Goal: Transaction & Acquisition: Purchase product/service

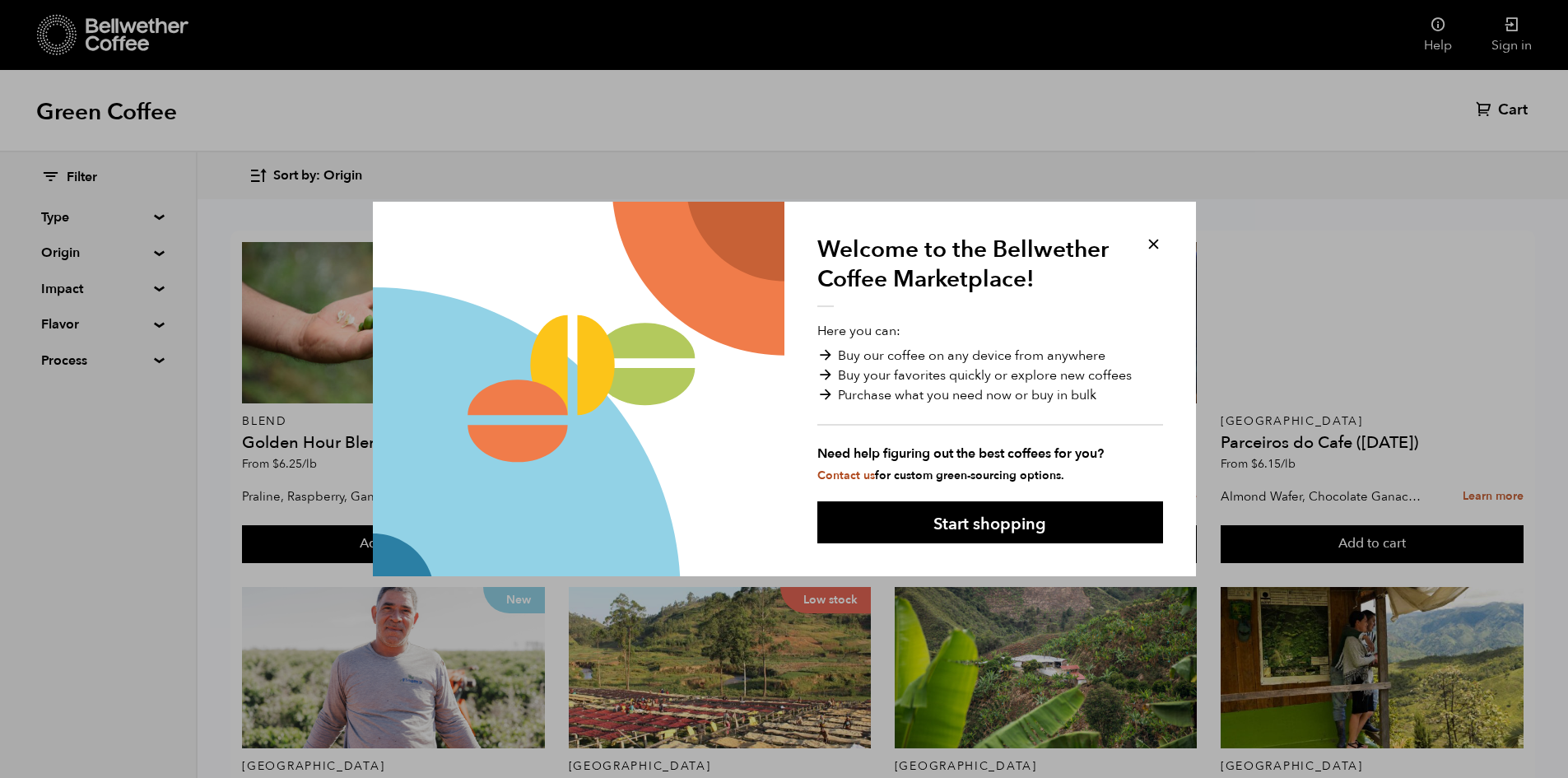
click at [1163, 242] on div "Welcome to the Bellwether Coffee Marketplace! Here you can: Buy our coffee on a…" at bounding box center [989, 389] width 411 height 375
click at [1146, 241] on button at bounding box center [1153, 244] width 19 height 19
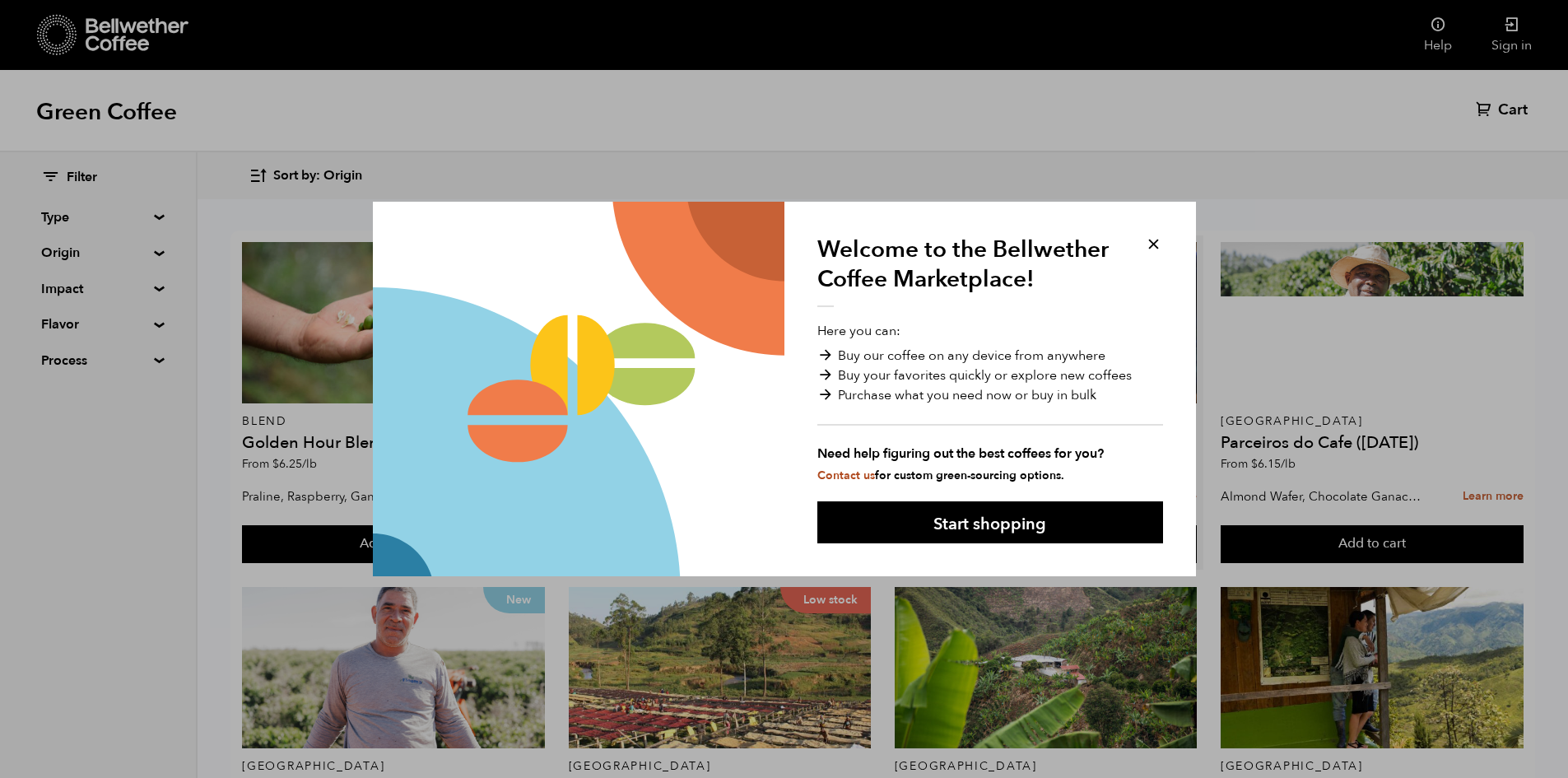
click at [1153, 241] on article "Blend Sunrise Blend From $ 6.15 /lb Bittersweet Chocolate, Toasted Marshmallow,…" at bounding box center [1046, 402] width 316 height 334
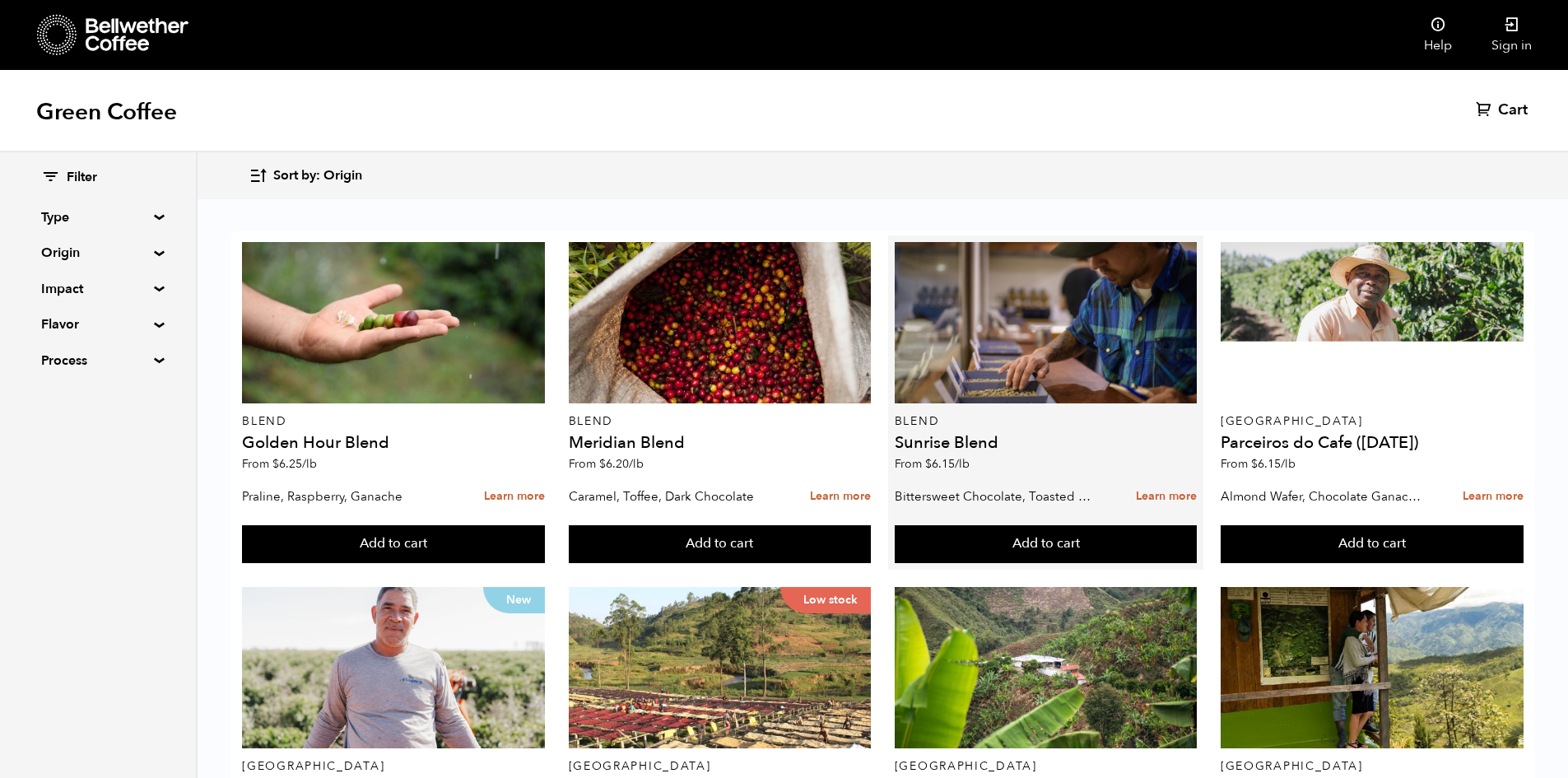
click at [986, 522] on div "Add to cart" at bounding box center [1046, 538] width 302 height 50
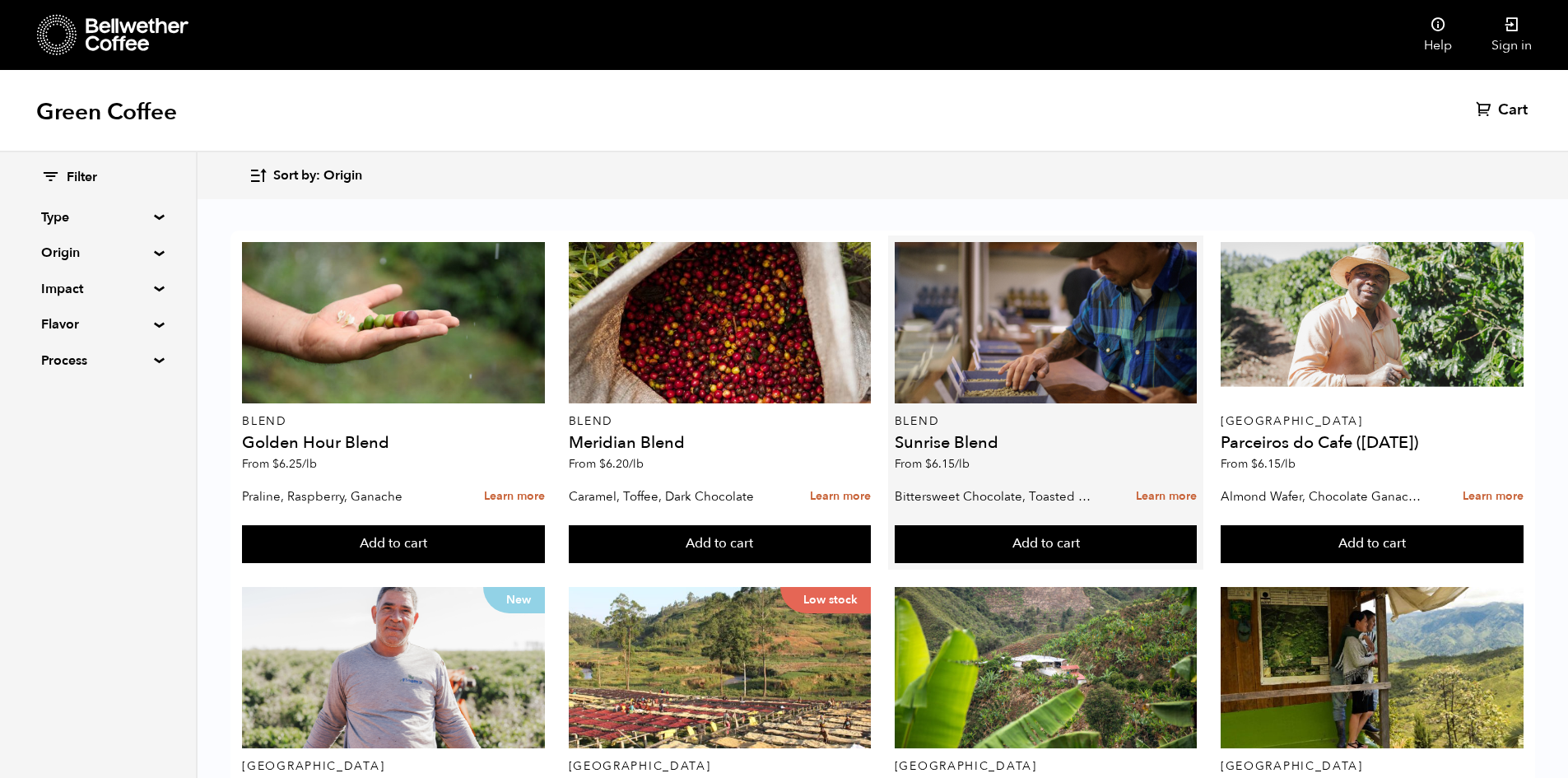
click at [986, 522] on div "Add to cart" at bounding box center [1046, 538] width 302 height 50
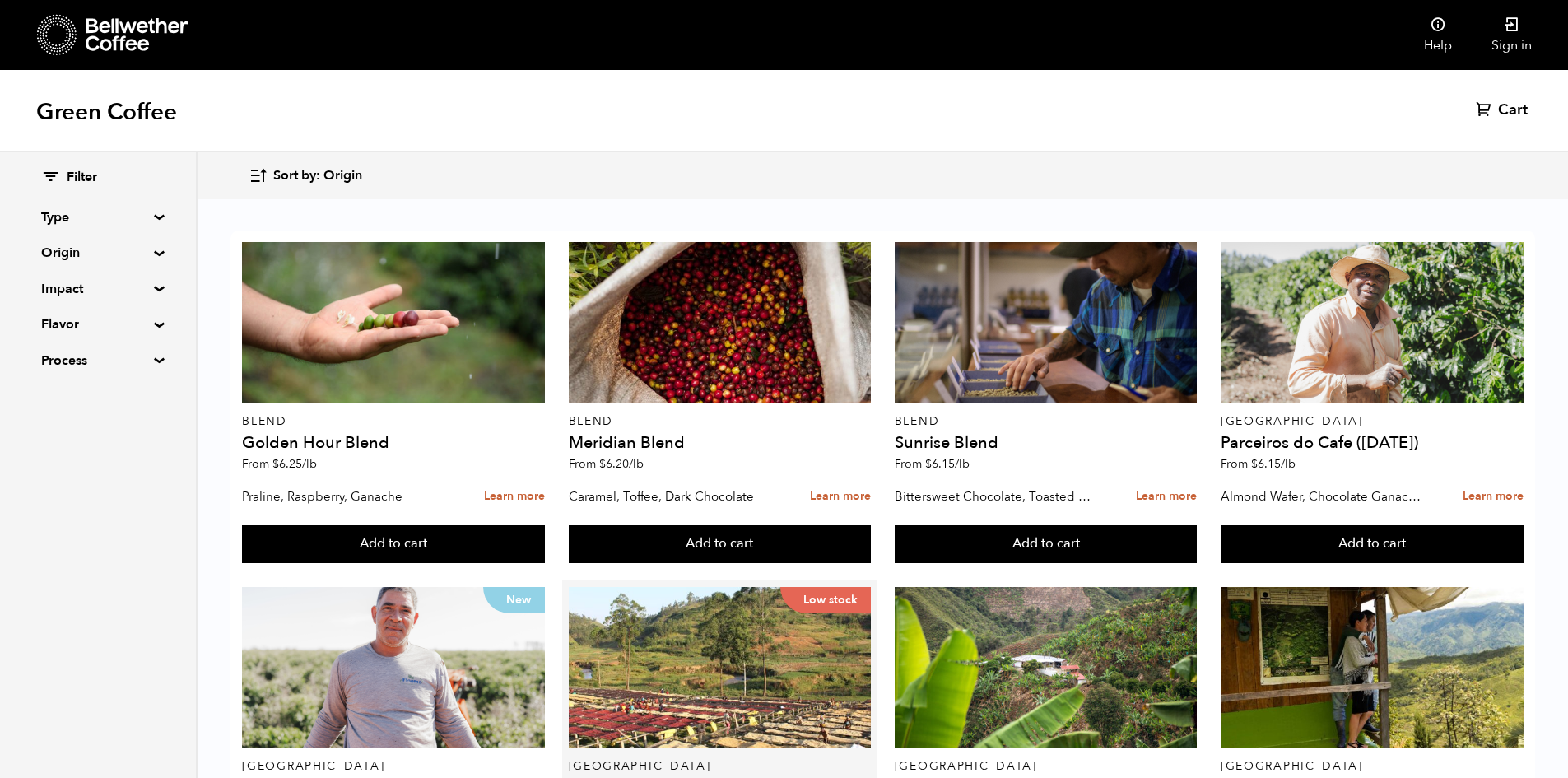
scroll to position [275, 0]
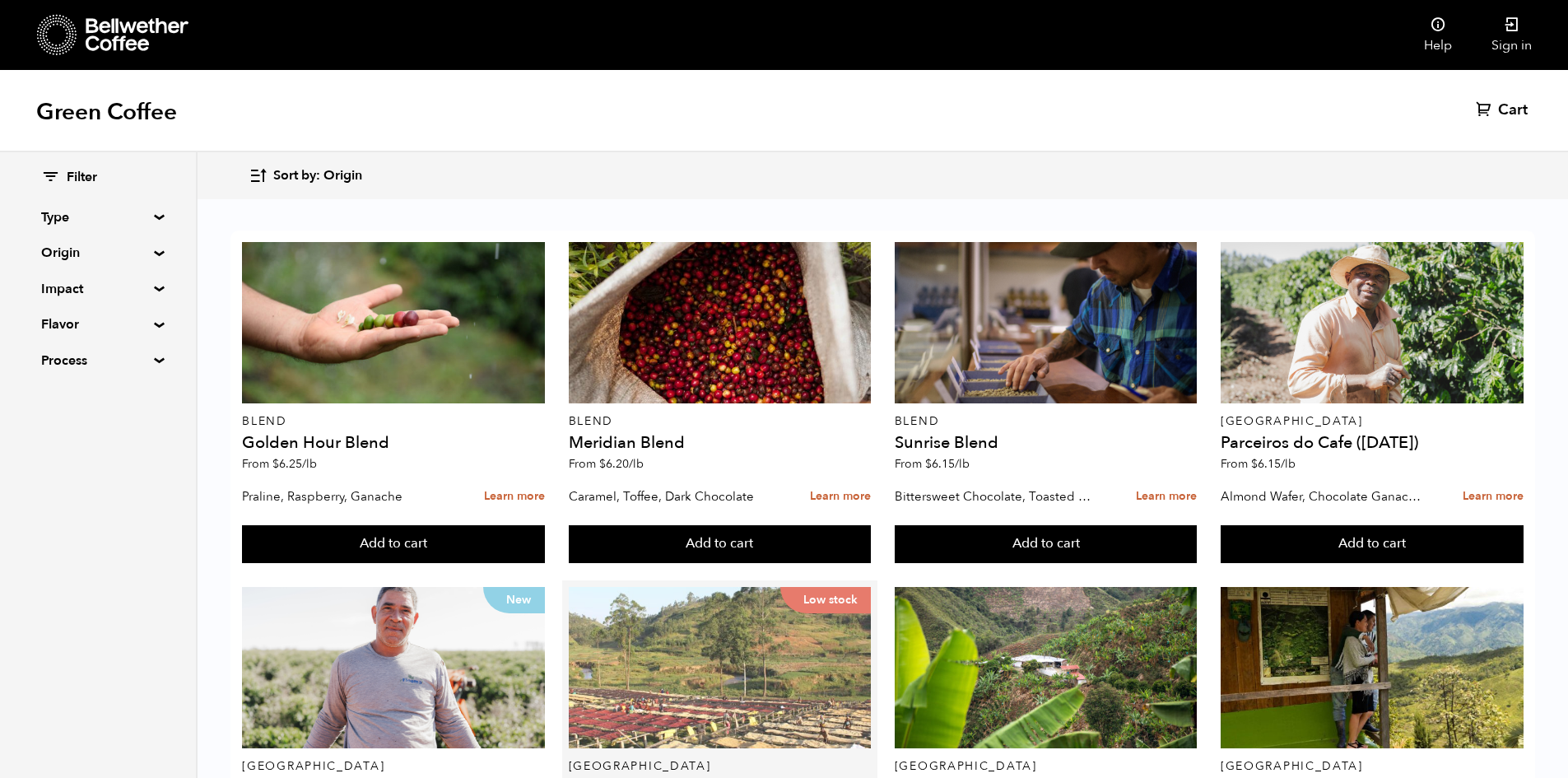
click at [658, 587] on div "Low stock" at bounding box center [720, 668] width 302 height 162
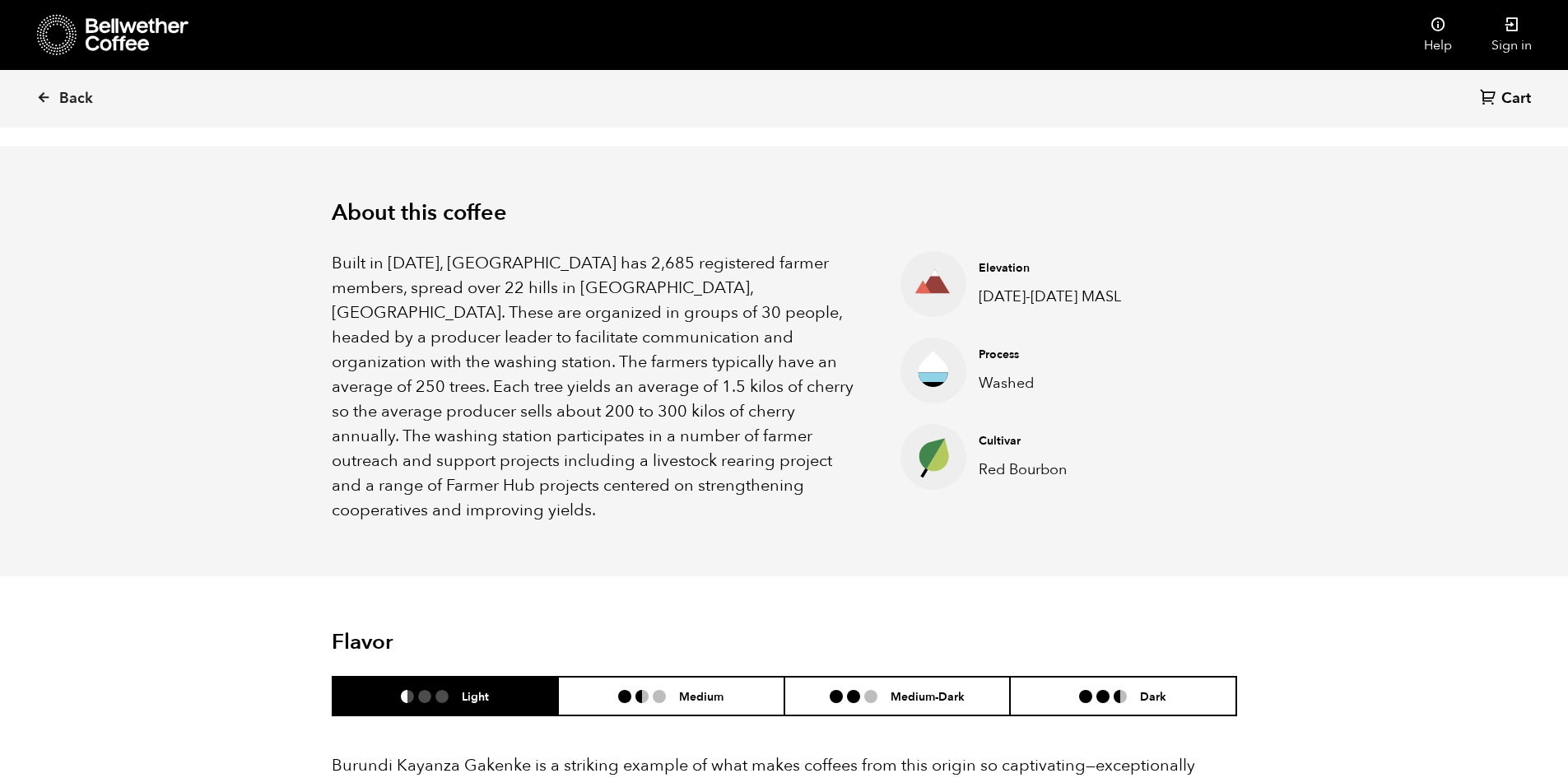
scroll to position [457, 0]
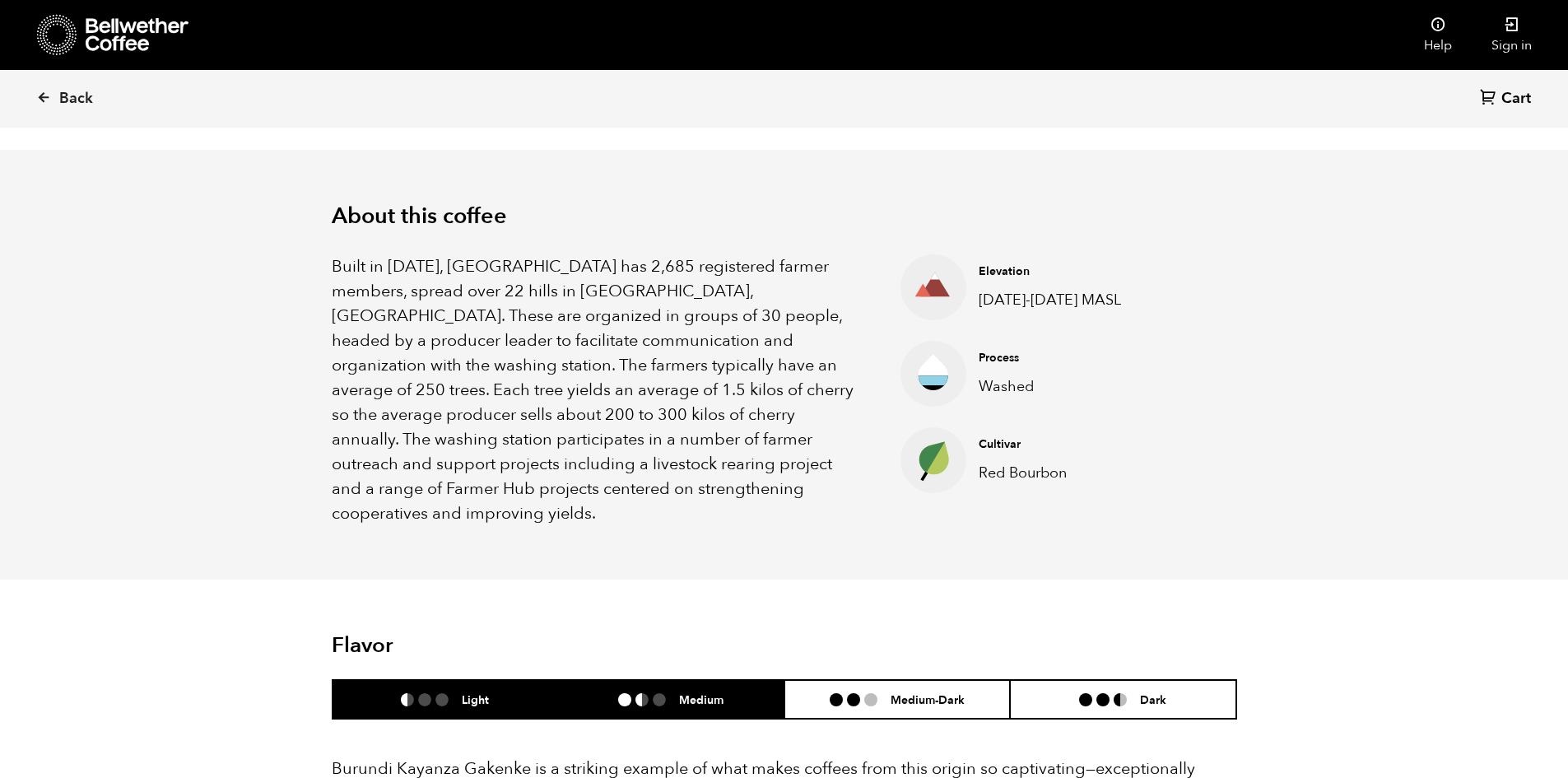
click at [633, 693] on ul at bounding box center [648, 699] width 61 height 13
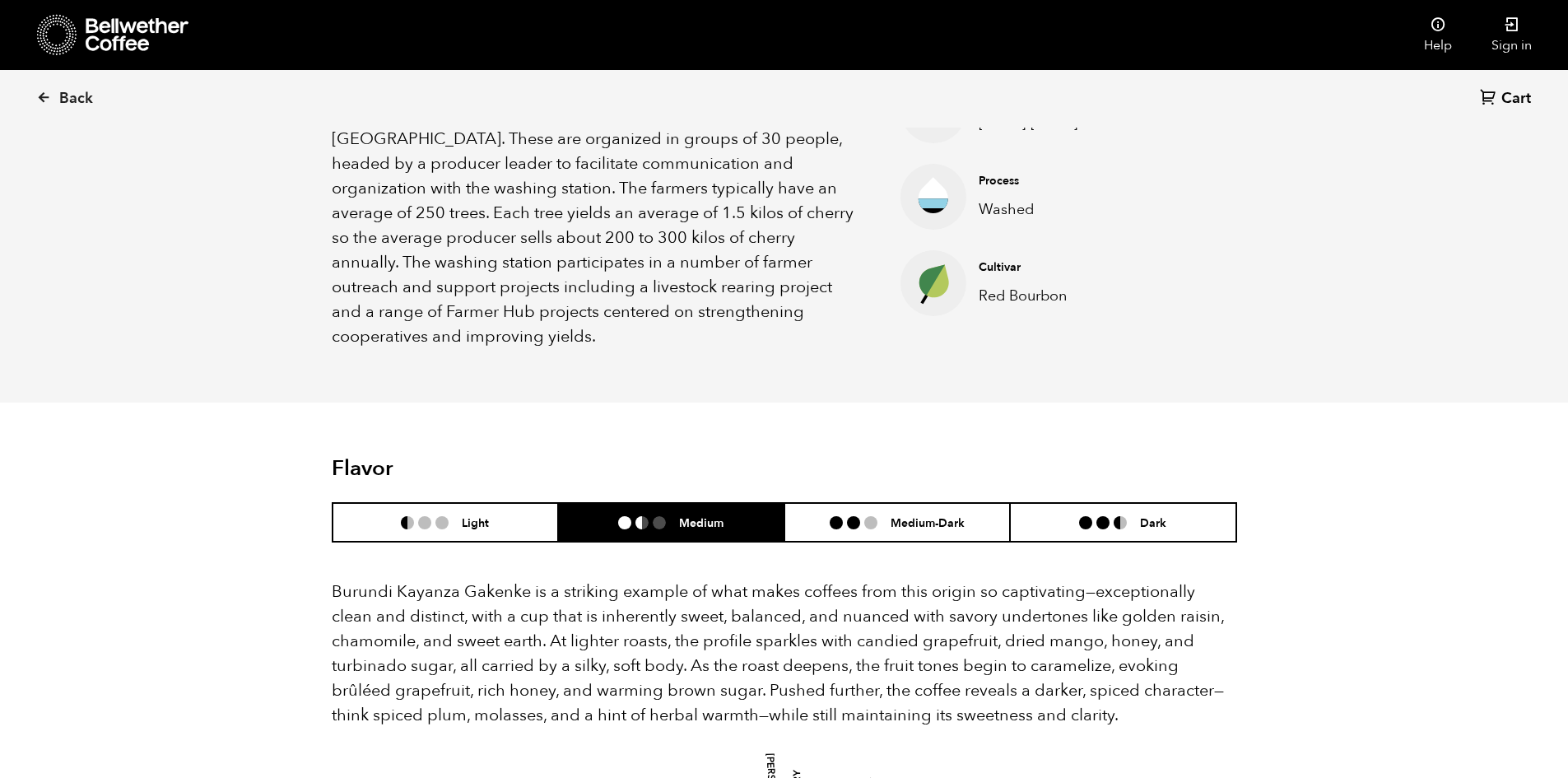
scroll to position [635, 0]
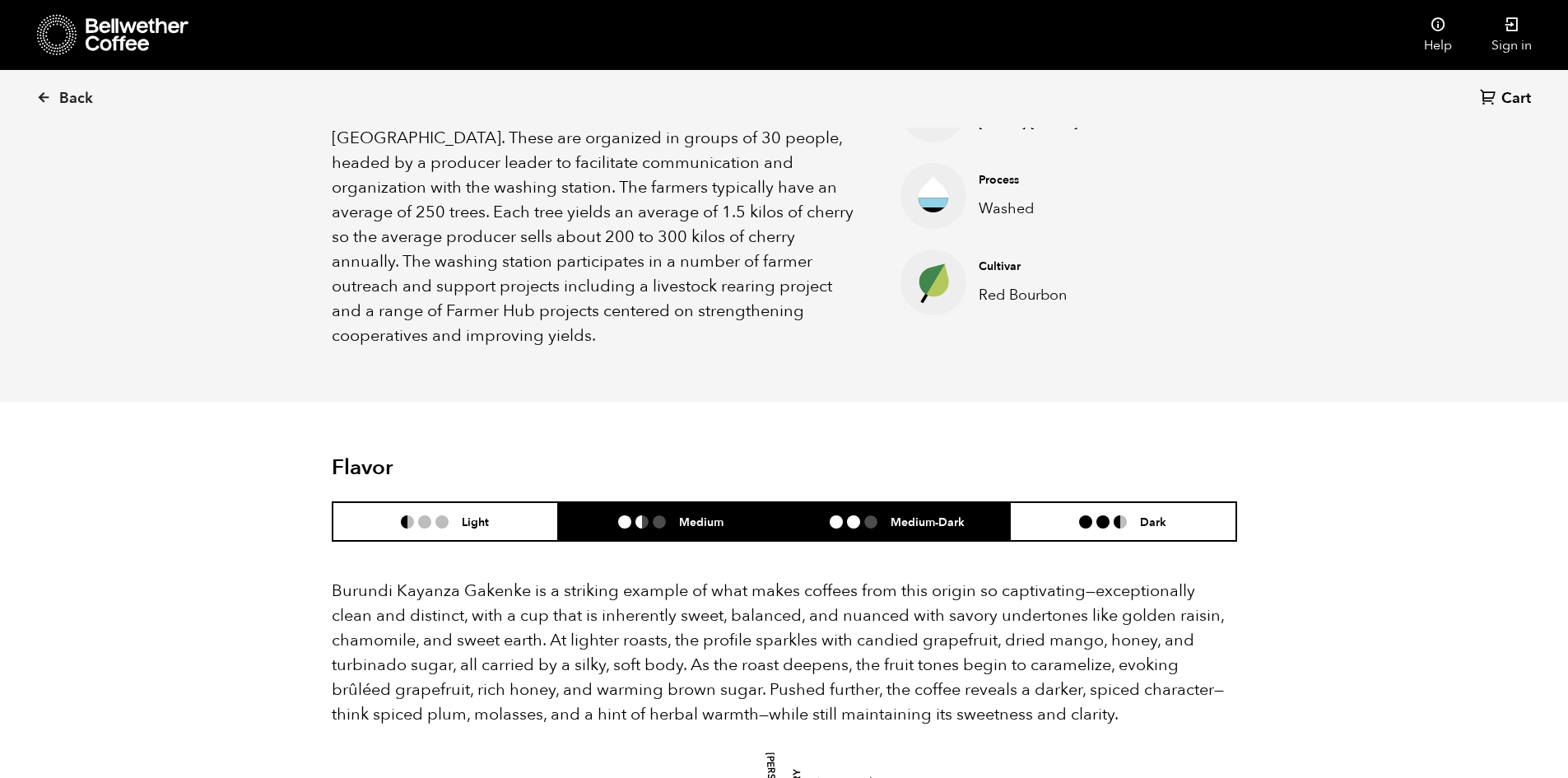
click at [890, 515] on h6 "Medium-Dark" at bounding box center [927, 522] width 74 height 14
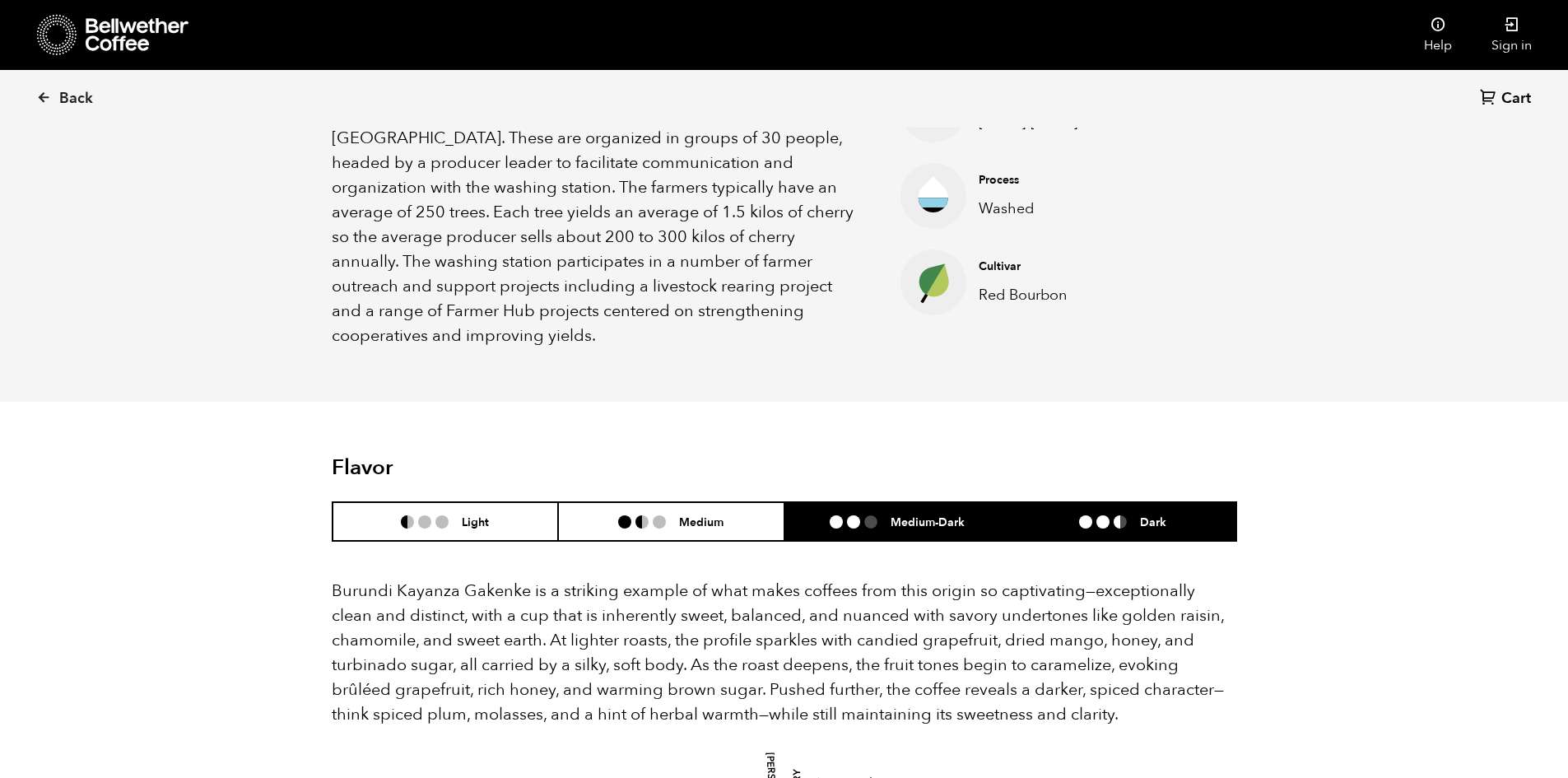
click at [1094, 502] on li "Dark" at bounding box center [1123, 522] width 226 height 39
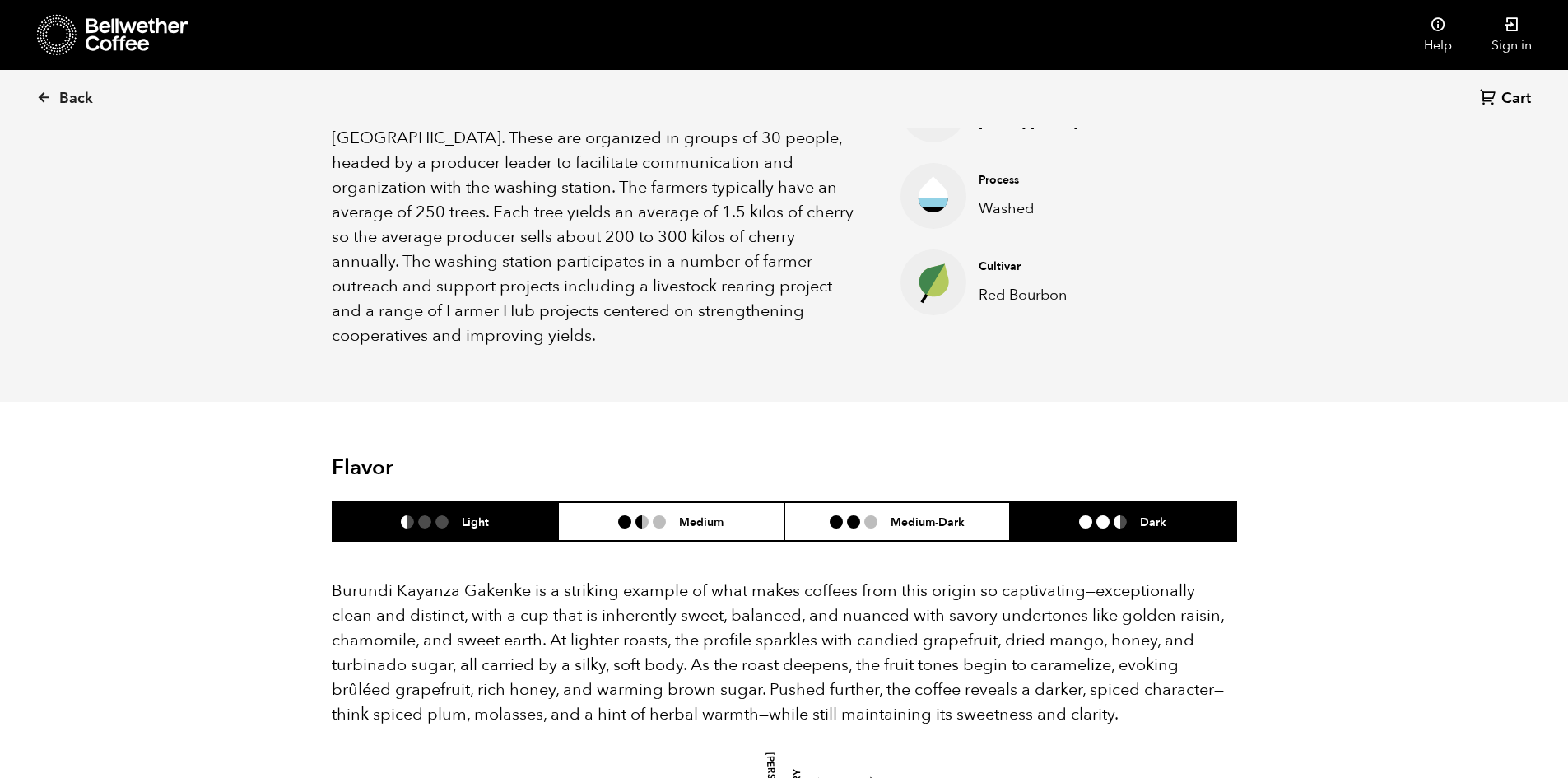
click at [496, 502] on li "Light" at bounding box center [446, 522] width 226 height 39
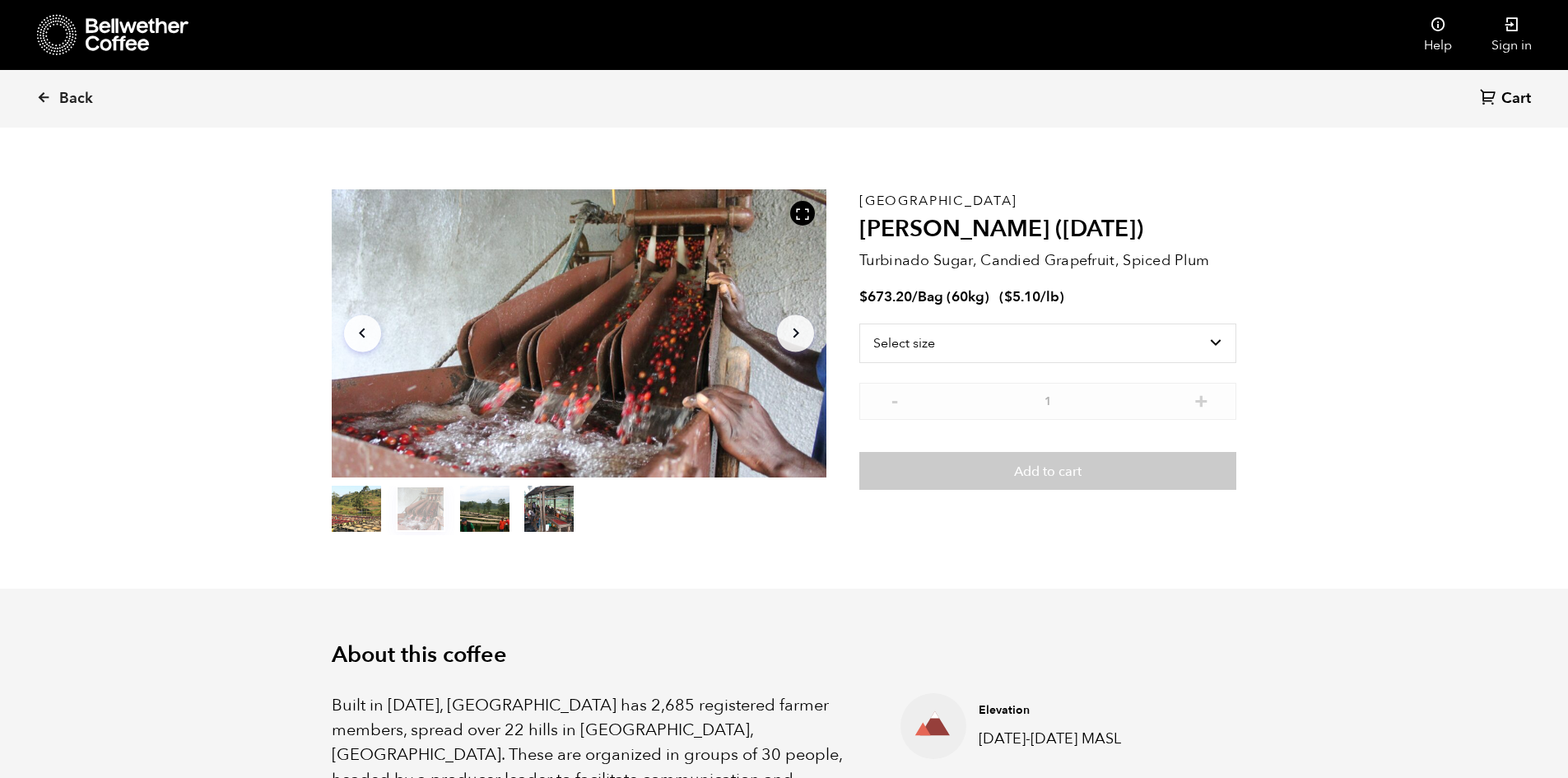
scroll to position [0, 0]
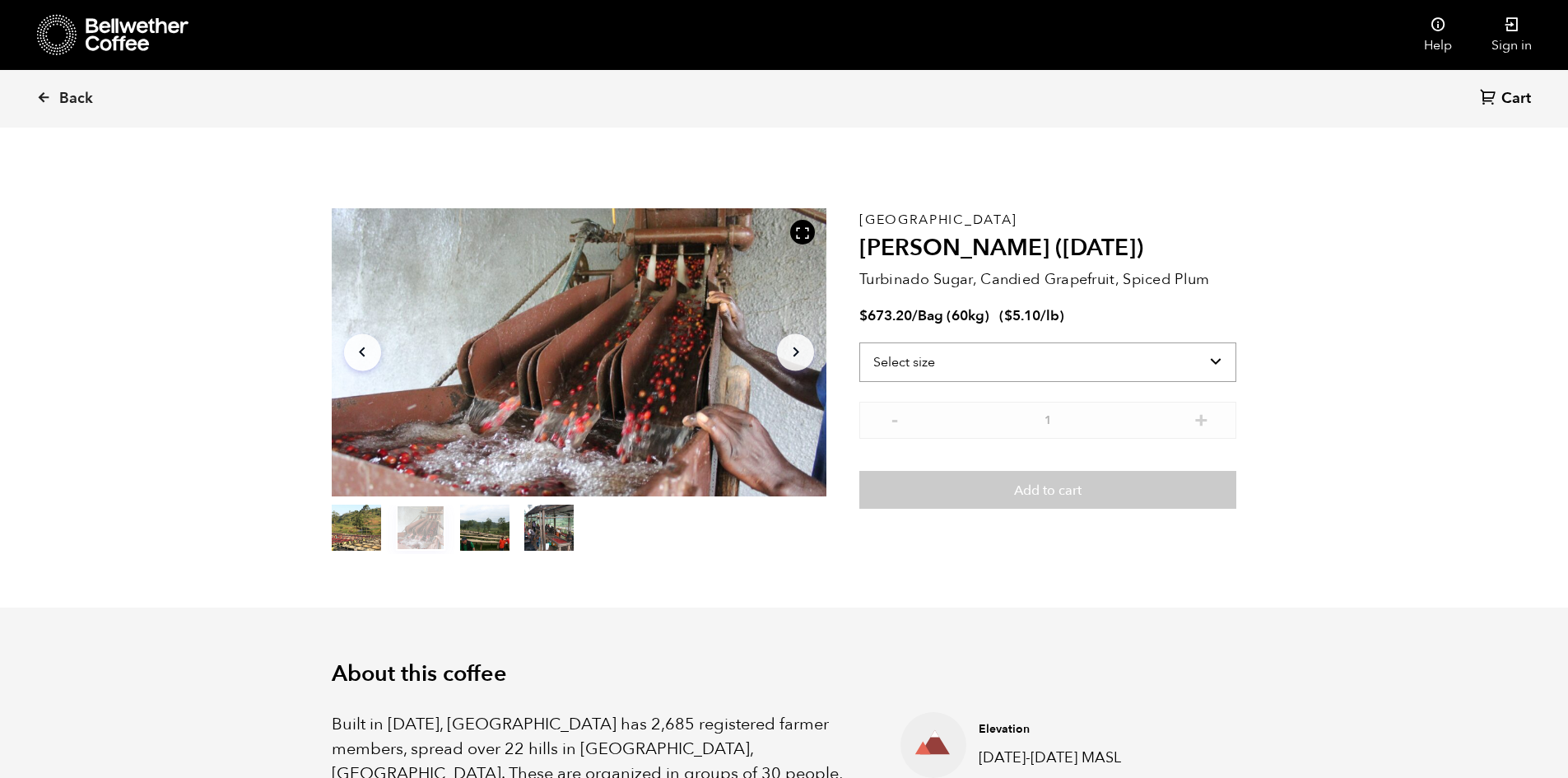
click at [940, 360] on select "Select size Bag (60kg) (132 lbs)" at bounding box center [1047, 362] width 377 height 39
select select "bag-3"
click at [859, 342] on select "Select size Bag (60kg) (132 lbs)" at bounding box center [1047, 362] width 377 height 39
